Goal: Task Accomplishment & Management: Manage account settings

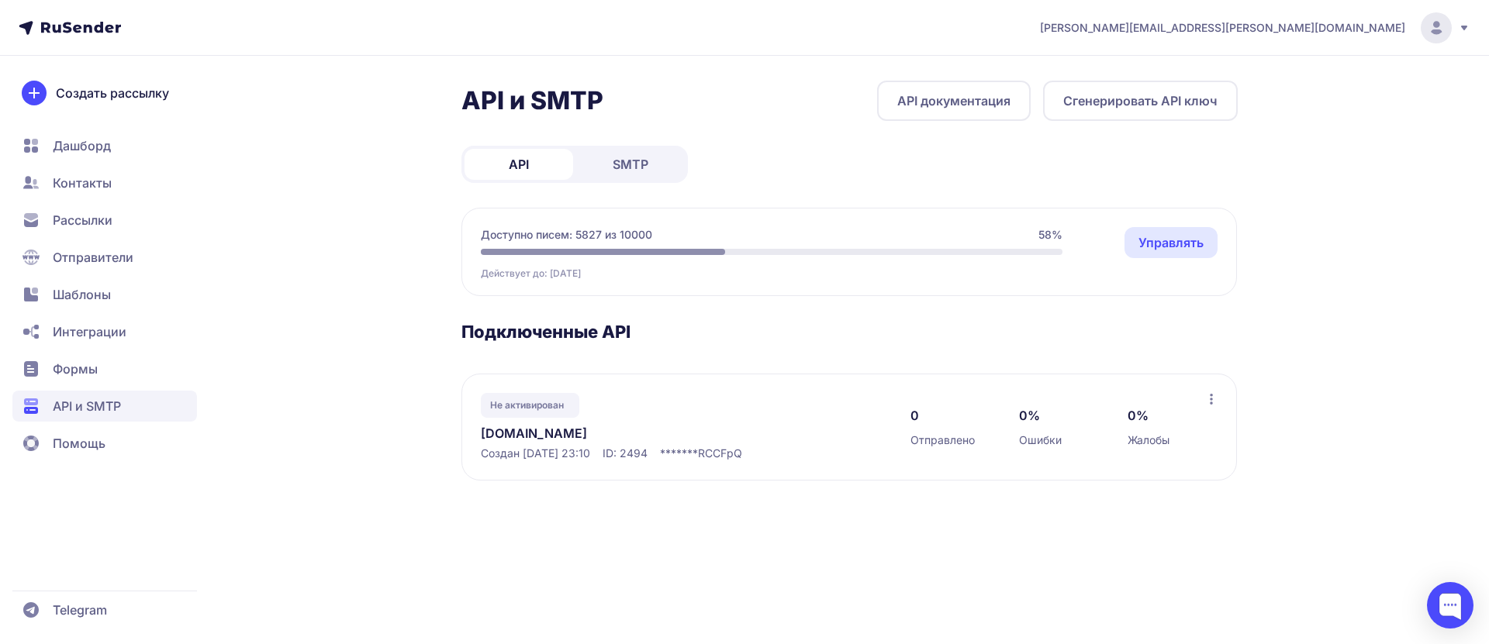
click at [633, 157] on span "SMTP" at bounding box center [631, 164] width 36 height 19
click at [624, 166] on span "SMTP" at bounding box center [631, 164] width 36 height 19
click at [1166, 89] on button "Создать подключение" at bounding box center [1147, 101] width 181 height 40
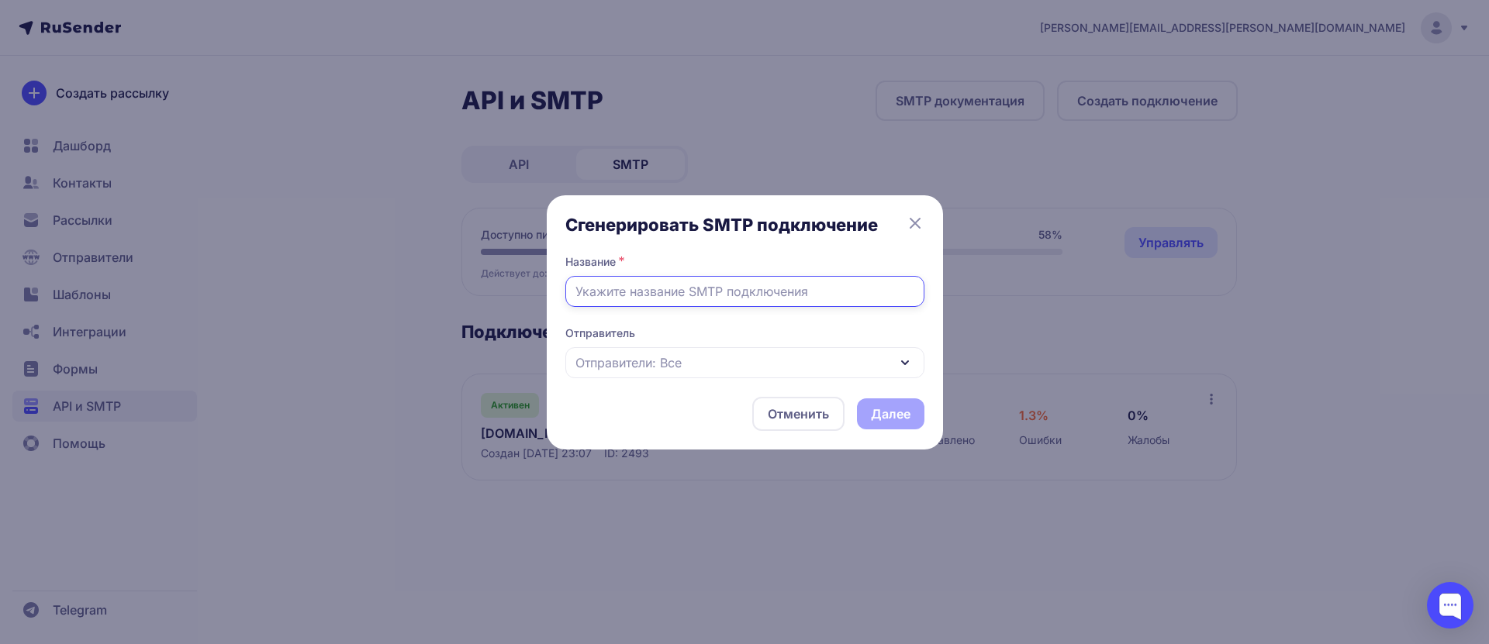
click at [730, 293] on input "text" at bounding box center [744, 291] width 359 height 31
click at [712, 364] on div "Отправители: Все" at bounding box center [744, 362] width 359 height 31
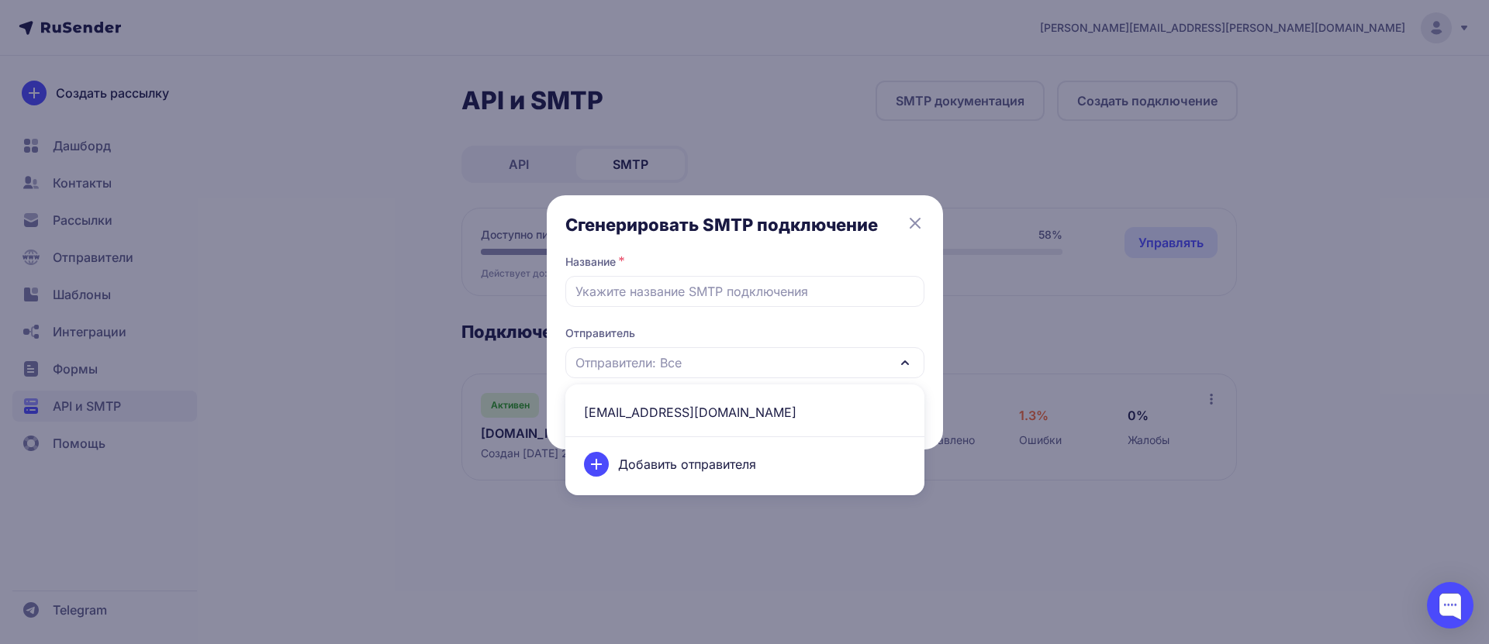
click at [695, 455] on div "Добавить отправителя" at bounding box center [745, 464] width 340 height 43
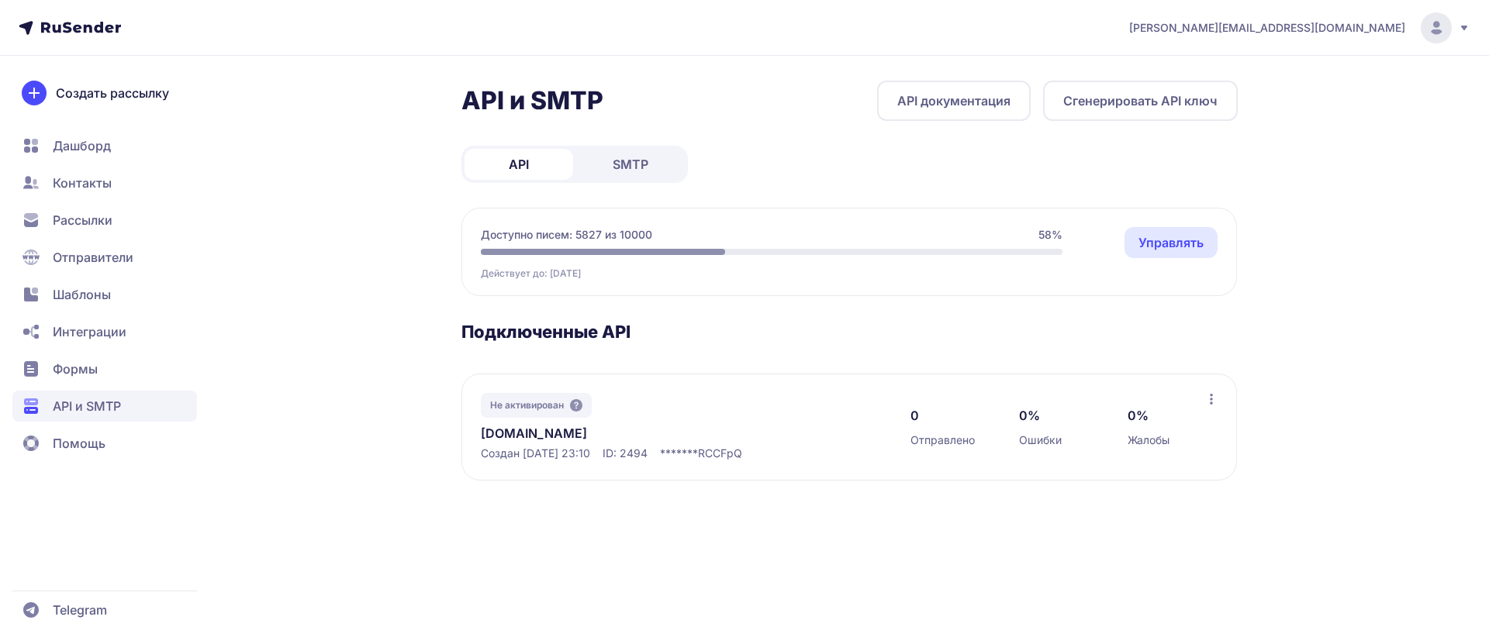
click at [635, 163] on span "SMTP" at bounding box center [631, 164] width 36 height 19
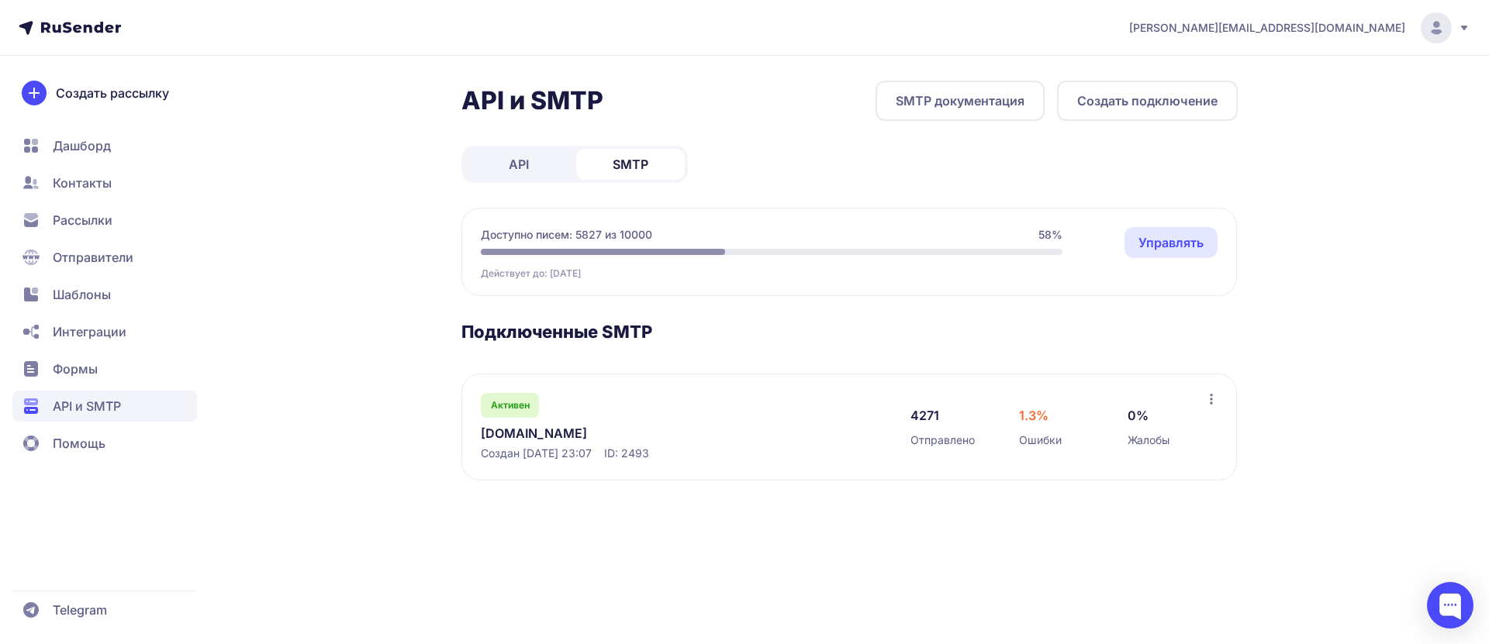
click at [1149, 101] on button "Создать подключение" at bounding box center [1147, 101] width 181 height 40
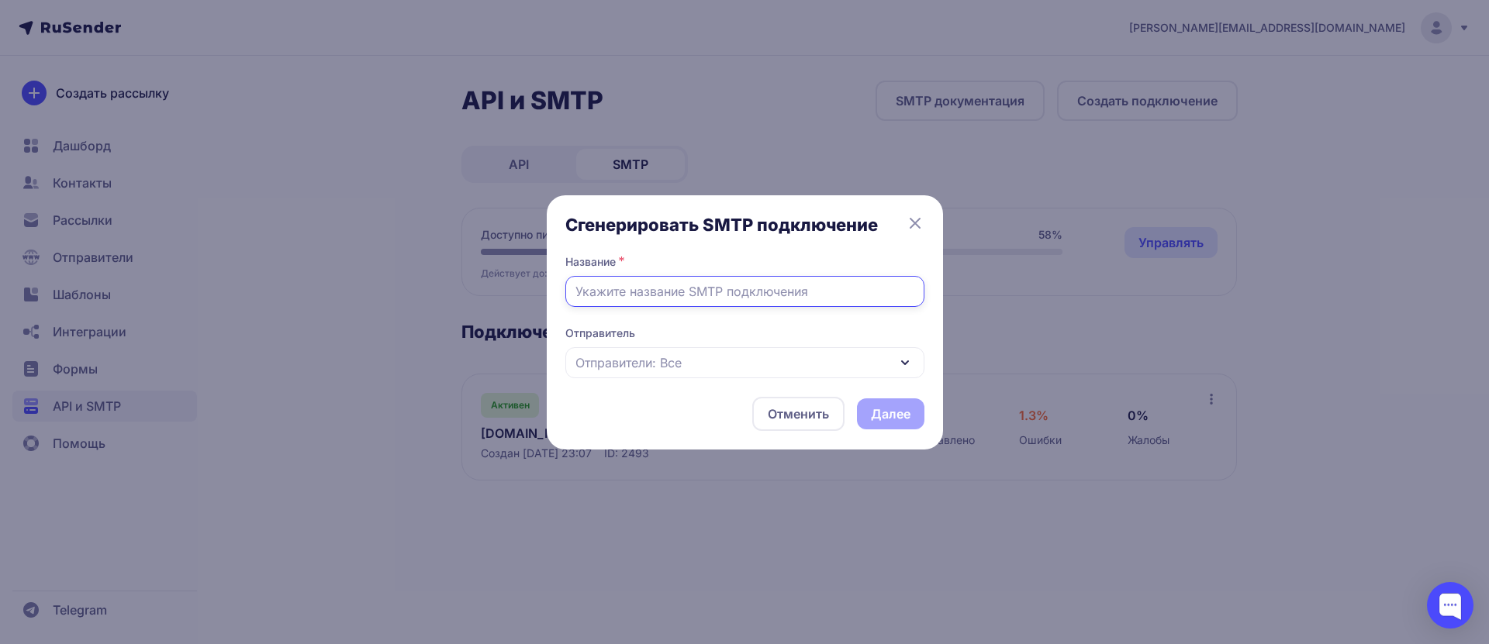
click at [679, 292] on input "text" at bounding box center [744, 291] width 359 height 31
click at [662, 360] on span "Отправители: Все" at bounding box center [628, 363] width 106 height 19
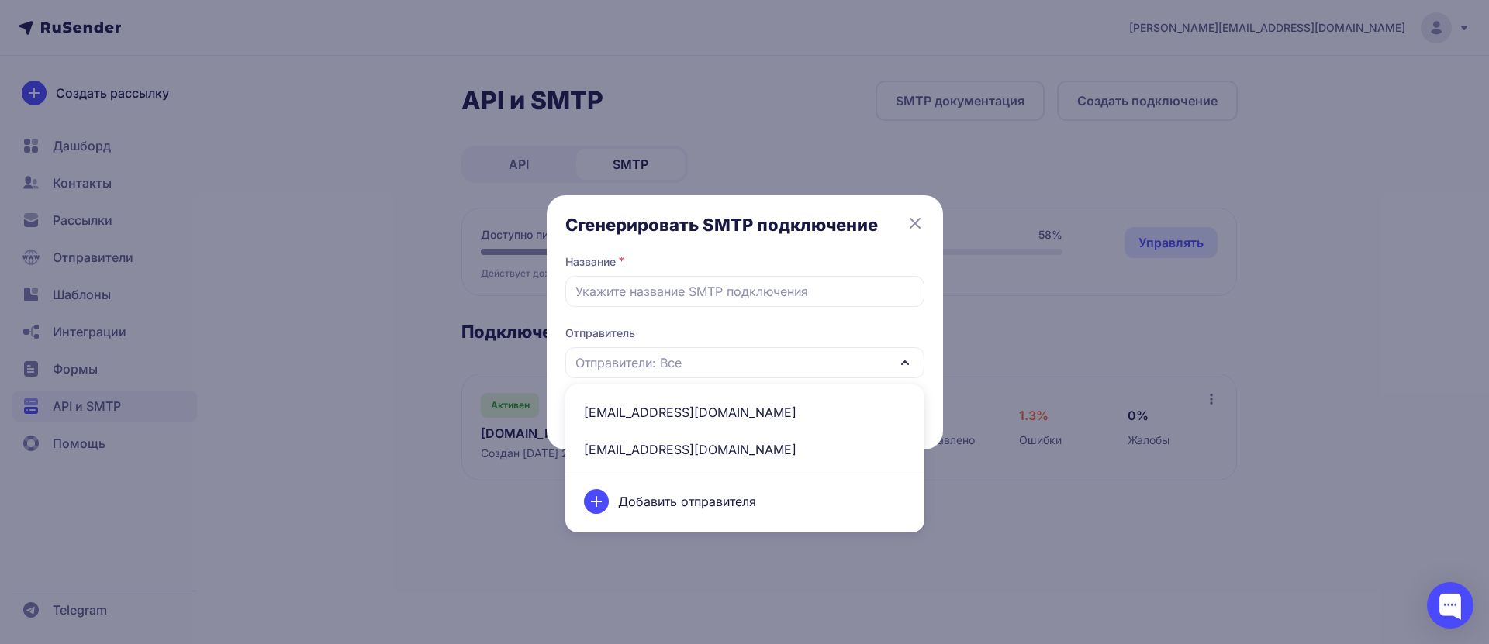
click at [664, 413] on span "info@oleryw.online" at bounding box center [745, 412] width 340 height 37
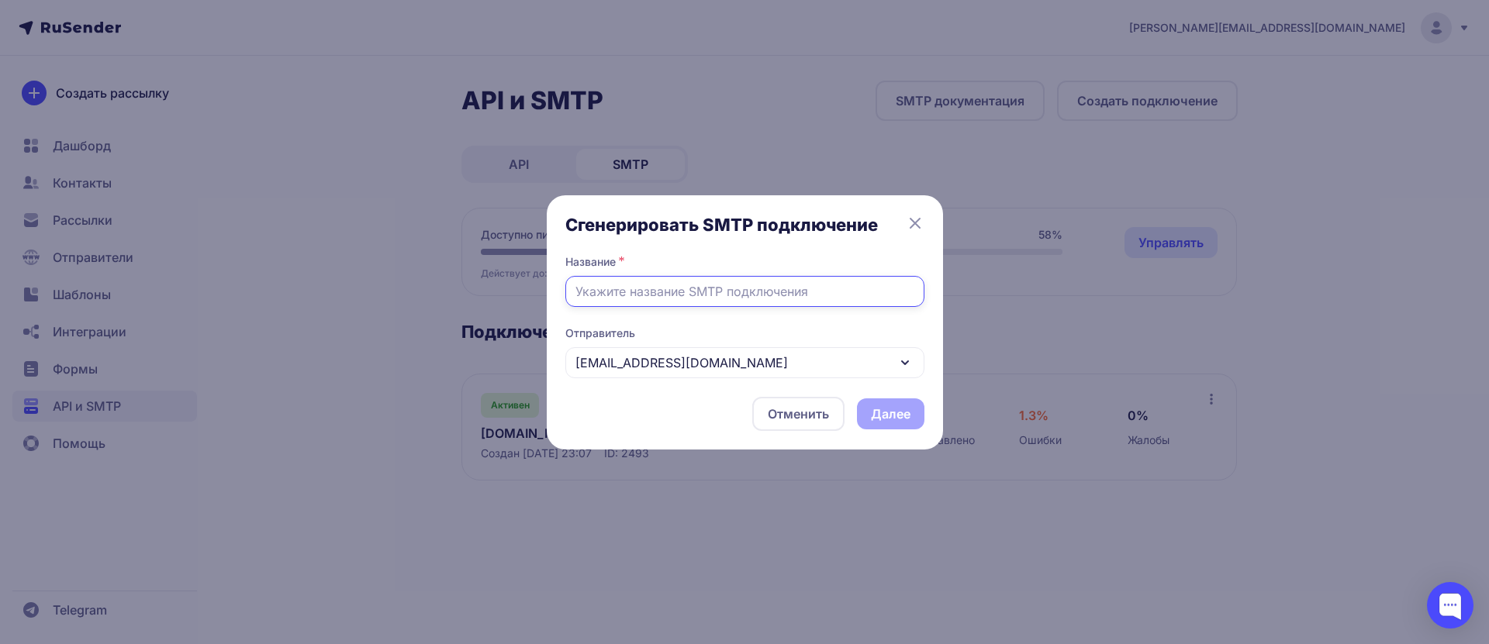
click at [668, 299] on input "text" at bounding box center [744, 291] width 359 height 31
paste input "info@oleryw.online"
type input "info@oleryw.online"
drag, startPoint x: 608, startPoint y: 293, endPoint x: 444, endPoint y: 295, distance: 164.4
click at [444, 295] on div "Сгенерировать SMTP подключение Название * info@oleryw.online Отправитель info@o…" at bounding box center [744, 322] width 1489 height 644
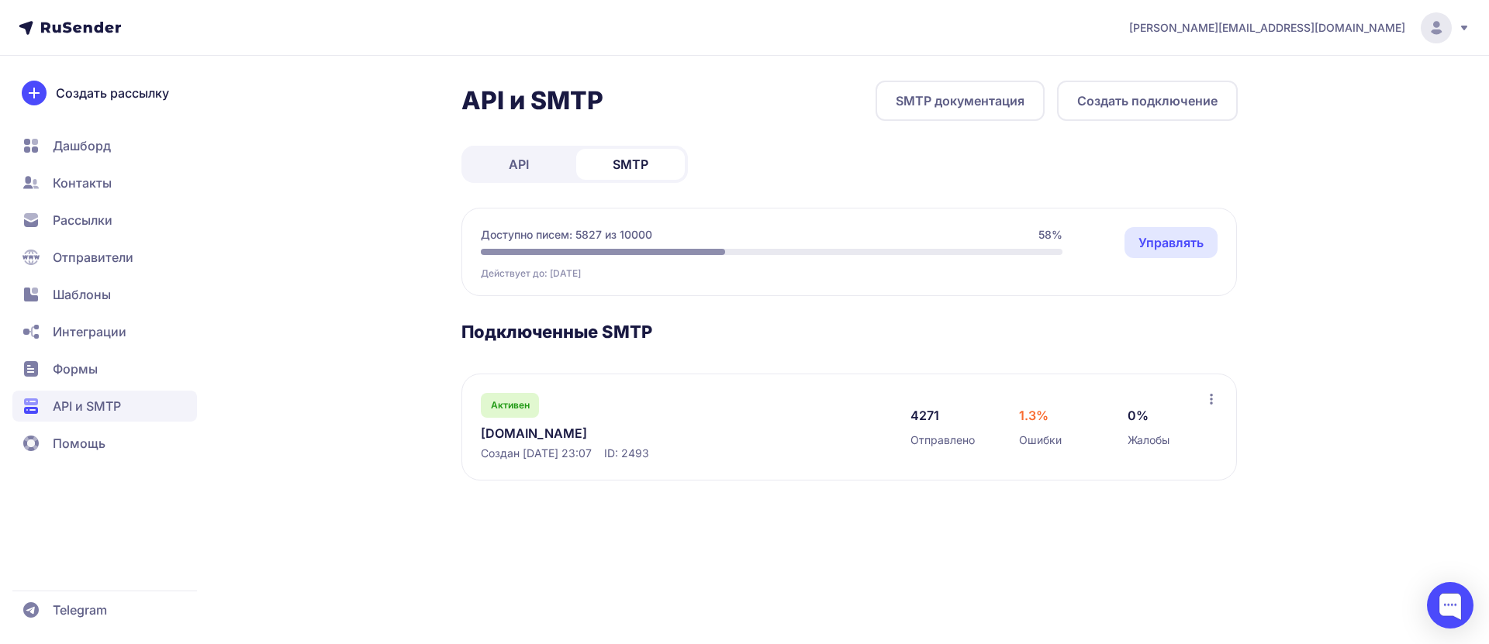
click at [1184, 102] on button "Создать подключение" at bounding box center [1147, 101] width 181 height 40
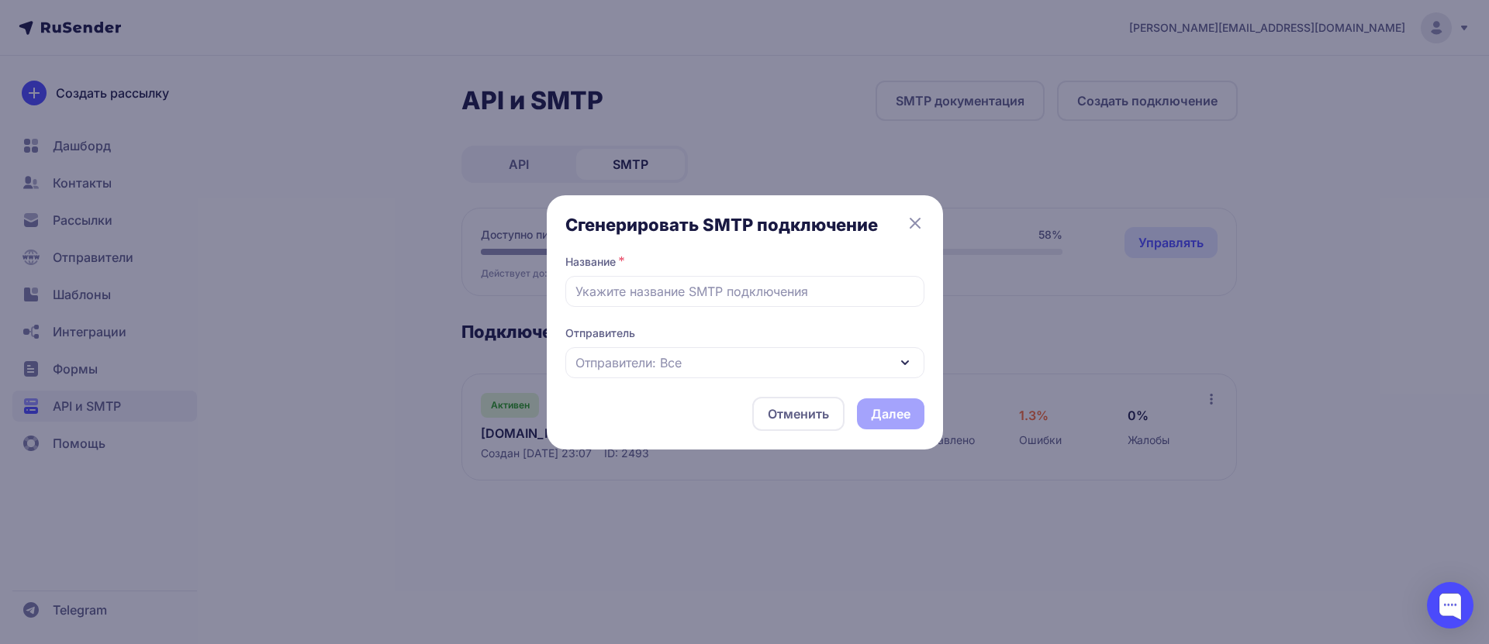
click at [634, 273] on div "Название *" at bounding box center [744, 265] width 359 height 22
click at [634, 288] on input "text" at bounding box center [744, 291] width 359 height 31
paste input "info@oleryw.online"
type input "info@oleryw.online"
drag, startPoint x: 559, startPoint y: 294, endPoint x: 536, endPoint y: 282, distance: 26.0
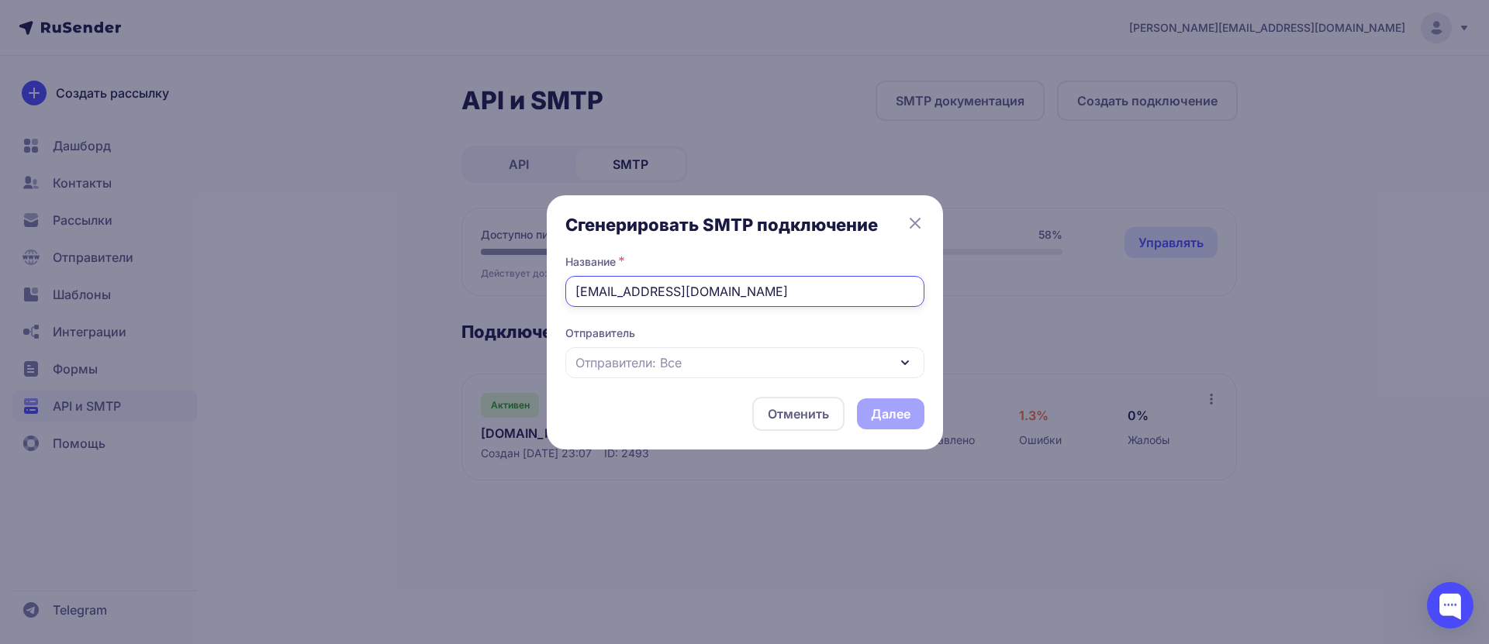
click at [527, 293] on div "Сгенерировать SMTP подключение Название * info@oleryw.online Отправитель Отправ…" at bounding box center [744, 322] width 1489 height 644
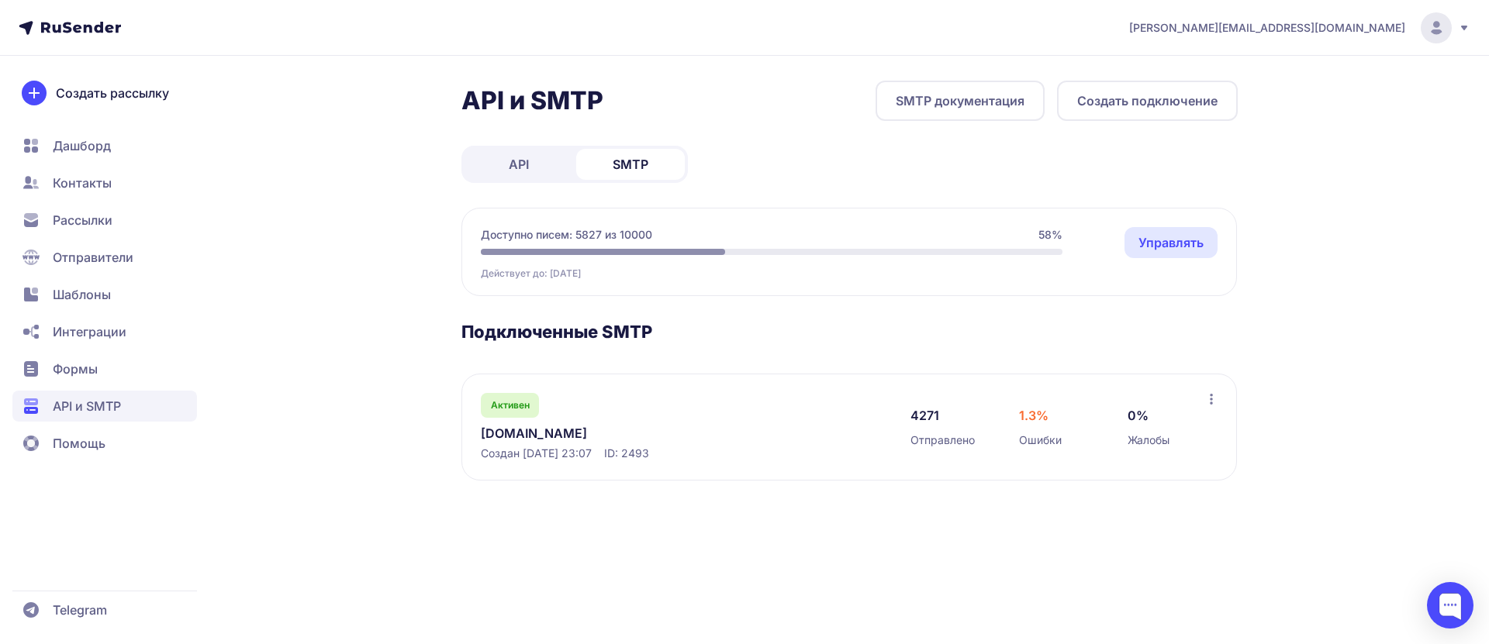
click at [1130, 104] on button "Создать подключение" at bounding box center [1147, 101] width 181 height 40
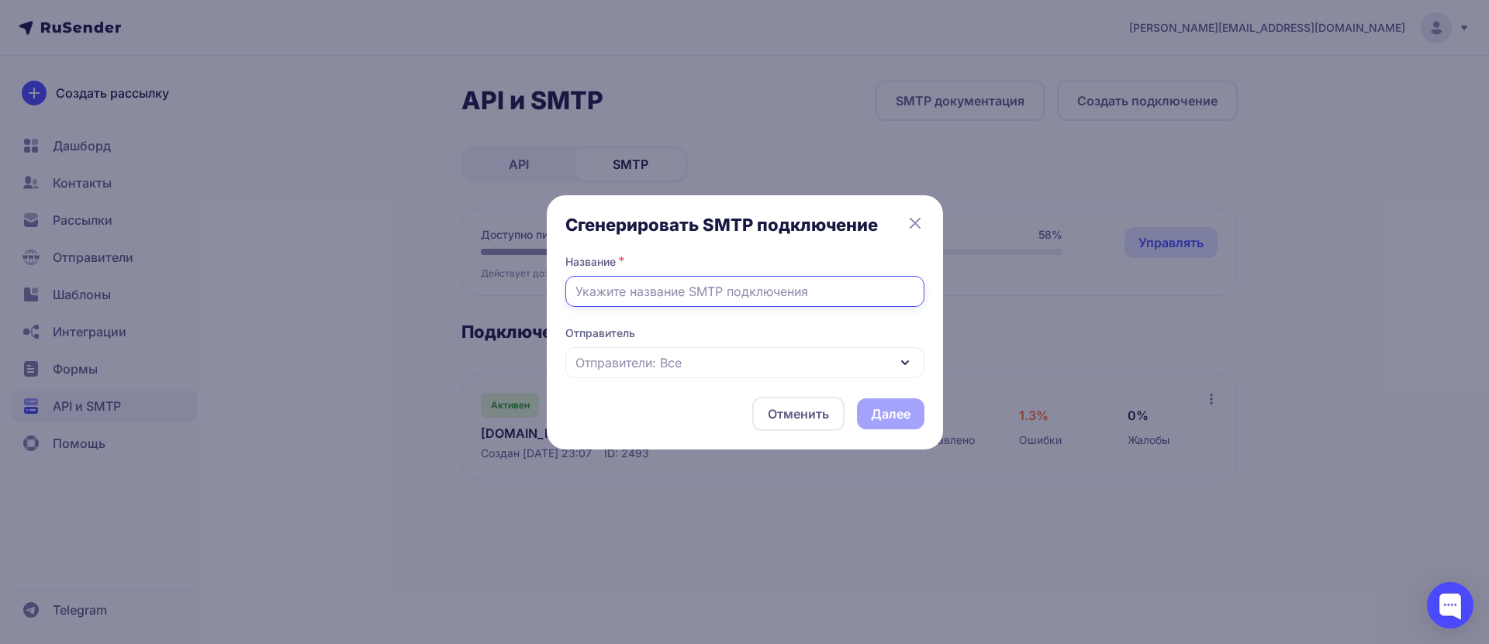
click at [628, 285] on input "text" at bounding box center [744, 291] width 359 height 31
paste input "info@oleryw.online"
click at [606, 295] on input "info@oleryw.online" at bounding box center [744, 291] width 359 height 31
type input "oleryw.online"
click at [658, 364] on span "Отправители: Все" at bounding box center [628, 363] width 106 height 19
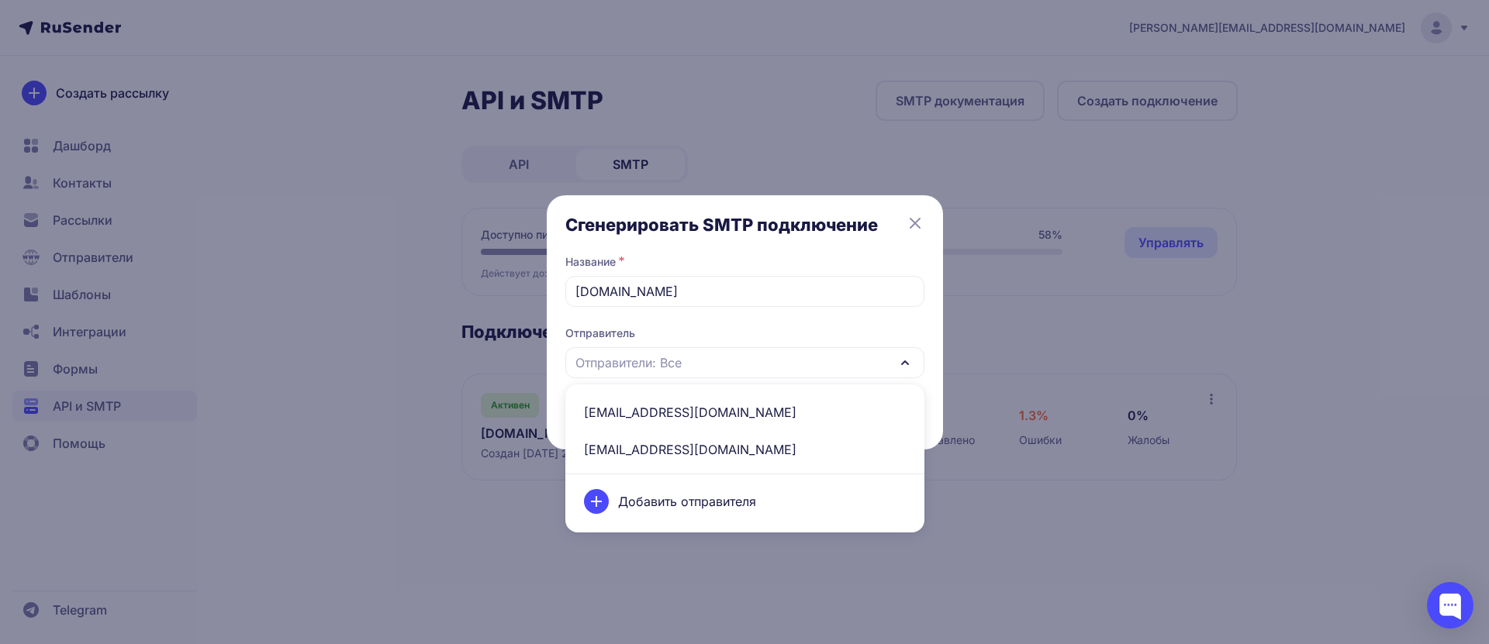
click at [666, 401] on span "info@oleryw.online" at bounding box center [745, 412] width 340 height 37
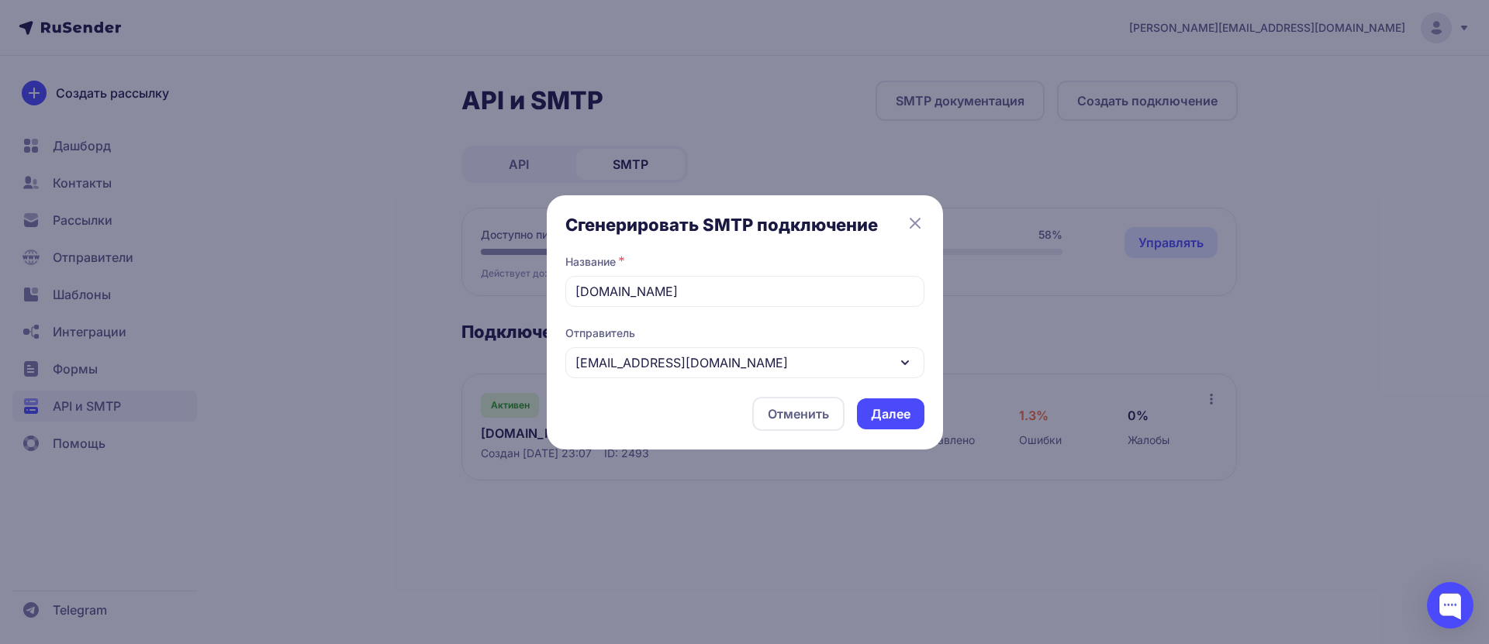
click at [869, 410] on button "Далее" at bounding box center [890, 414] width 67 height 31
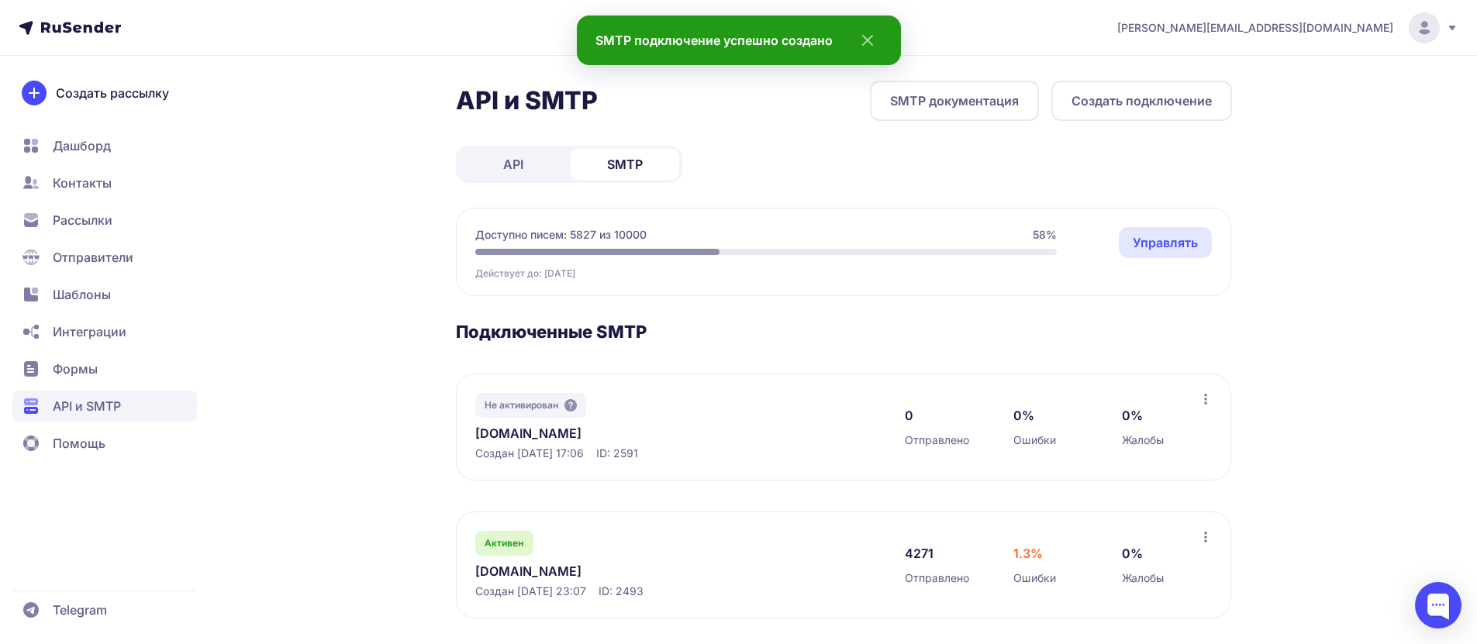
click at [1212, 399] on div "Не активирован oleryw.online Создан 31.08.2025, 17:06 ID: 2591 0 Отправлено 0% …" at bounding box center [843, 427] width 775 height 107
click at [1204, 399] on icon at bounding box center [1206, 399] width 12 height 12
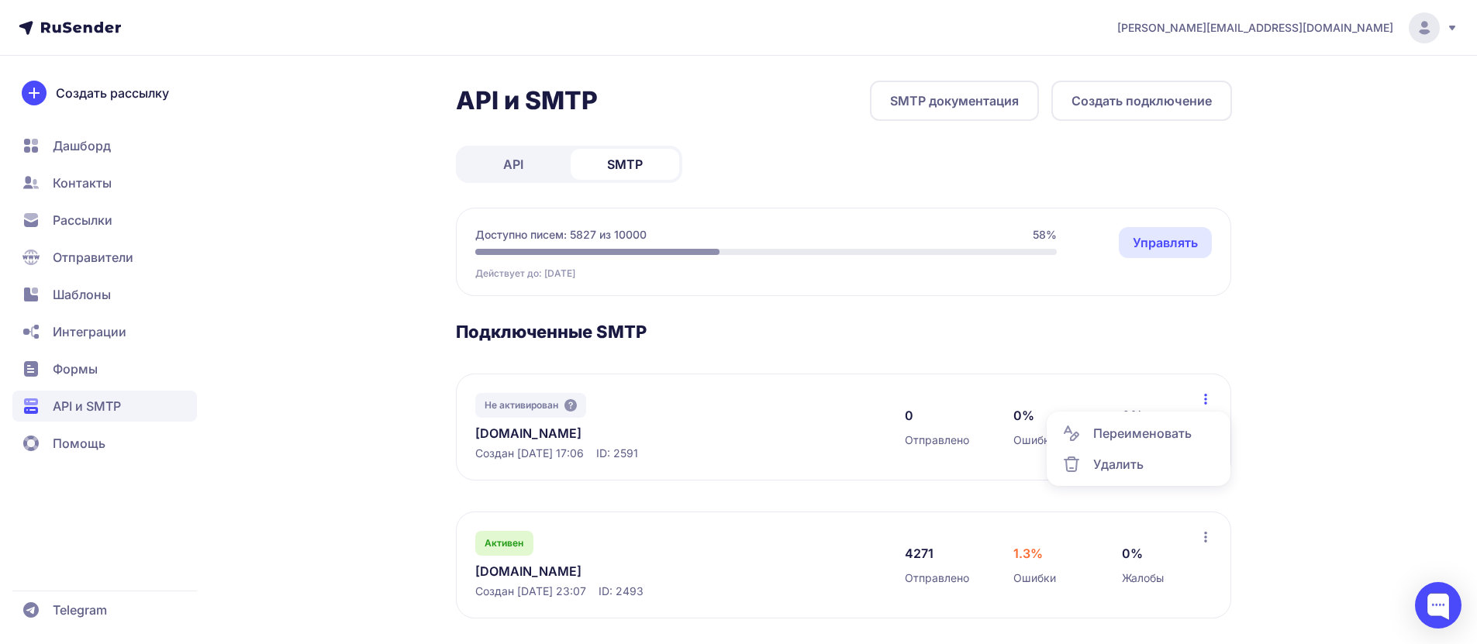
click at [846, 329] on h3 "Подключенные SMTP" at bounding box center [844, 332] width 776 height 22
click at [519, 427] on link "oleryw.online" at bounding box center [634, 433] width 318 height 19
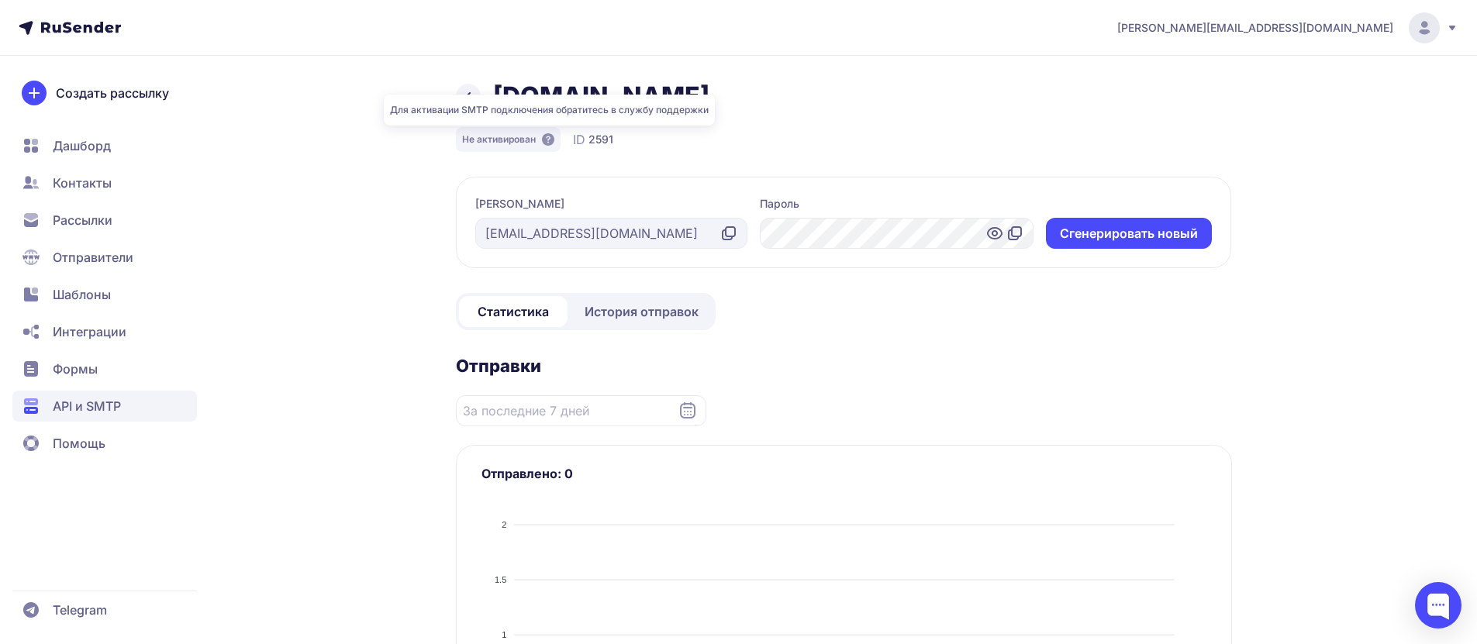
click at [544, 140] on icon at bounding box center [548, 139] width 12 height 12
click at [467, 92] on icon at bounding box center [468, 96] width 19 height 19
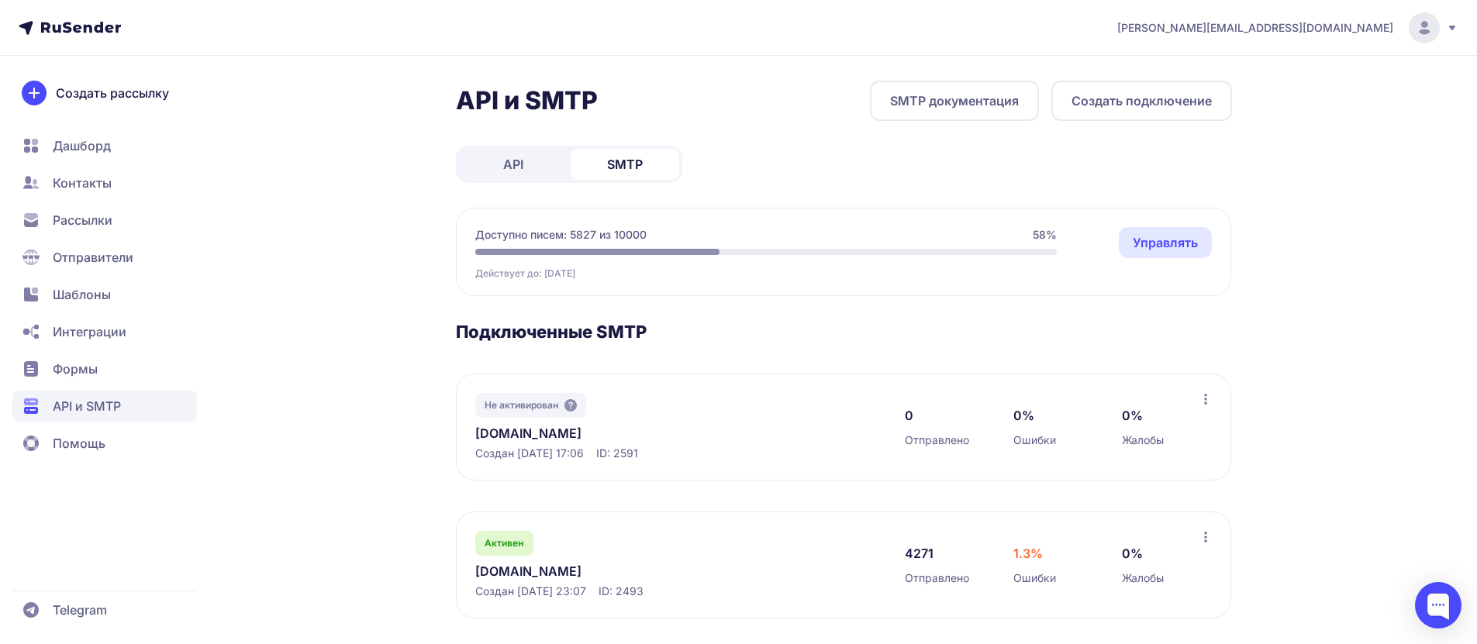
click at [1210, 521] on div "Активен black-cobold.ru Создан 21.08.2025, 23:07 ID: 2493 4271 Отправлено 1.3% …" at bounding box center [843, 565] width 775 height 107
click at [1207, 534] on icon at bounding box center [1206, 537] width 12 height 12
click at [1152, 605] on div "Удалить" at bounding box center [1138, 602] width 171 height 31
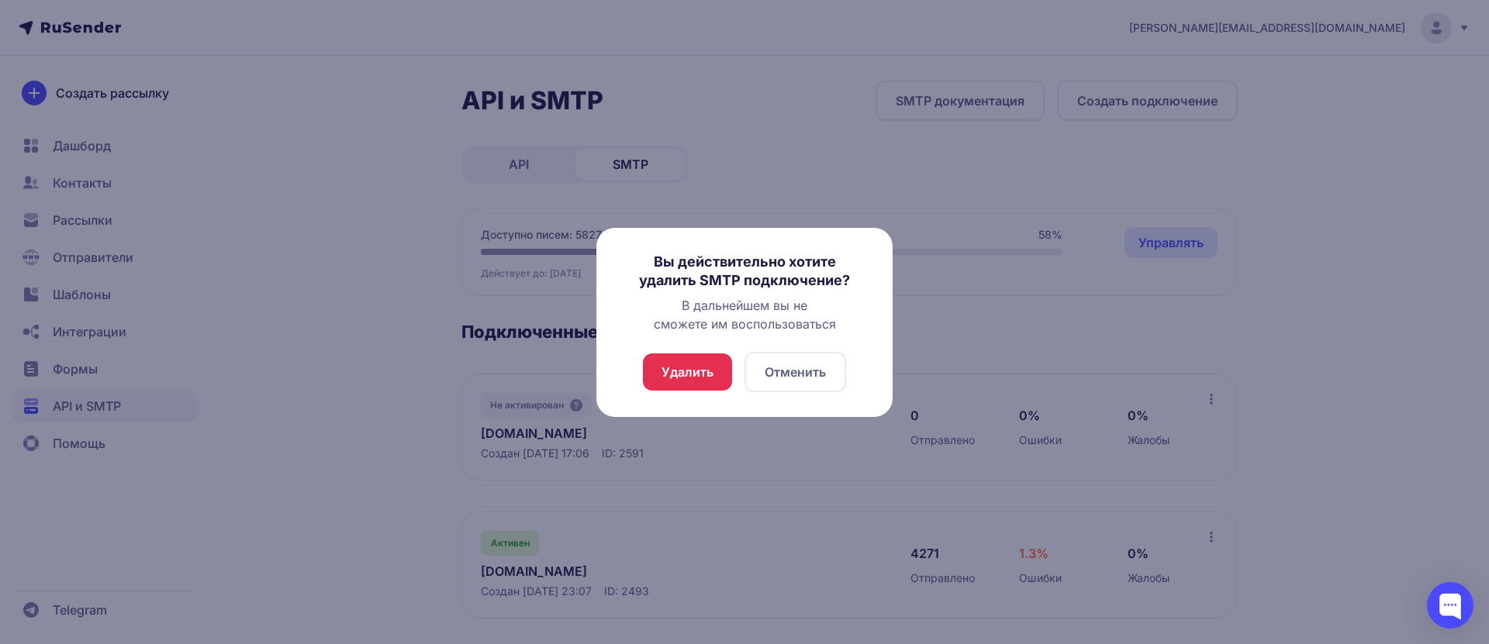
click at [707, 372] on button "Удалить" at bounding box center [687, 372] width 89 height 37
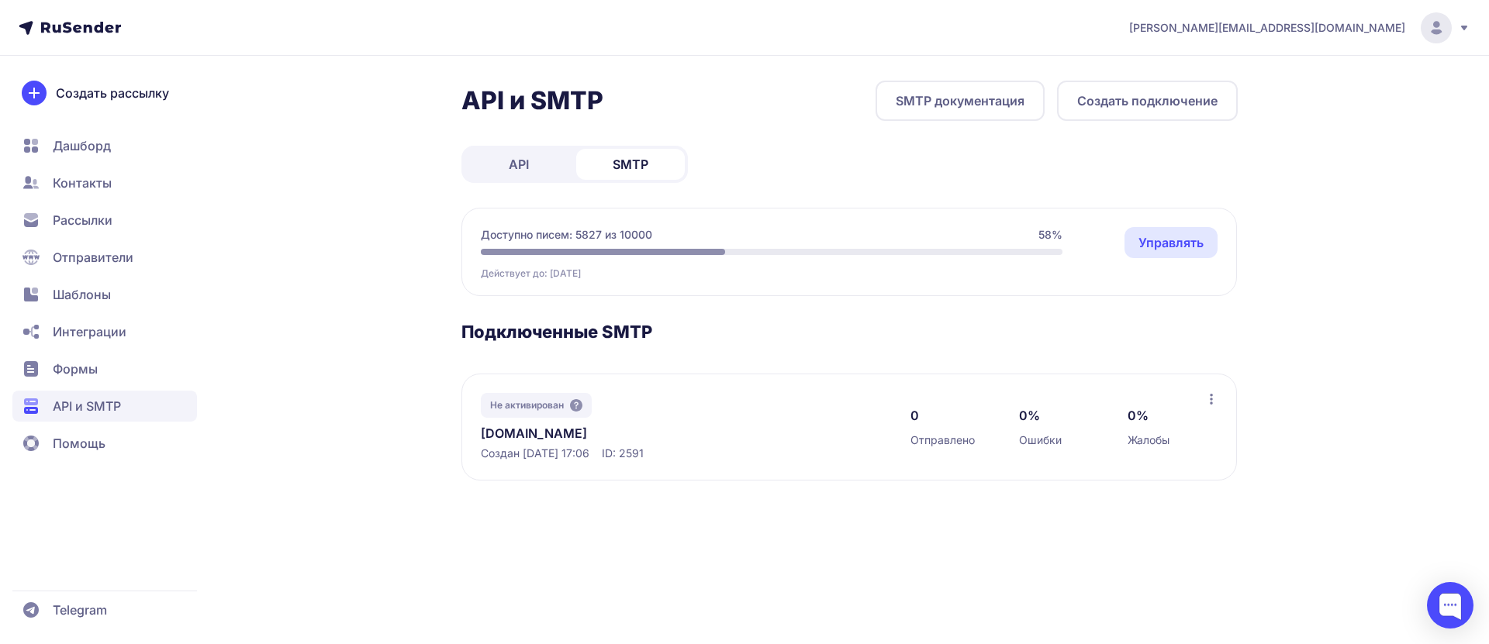
click at [83, 253] on span "Отправители" at bounding box center [93, 257] width 81 height 19
